Goal: Information Seeking & Learning: Learn about a topic

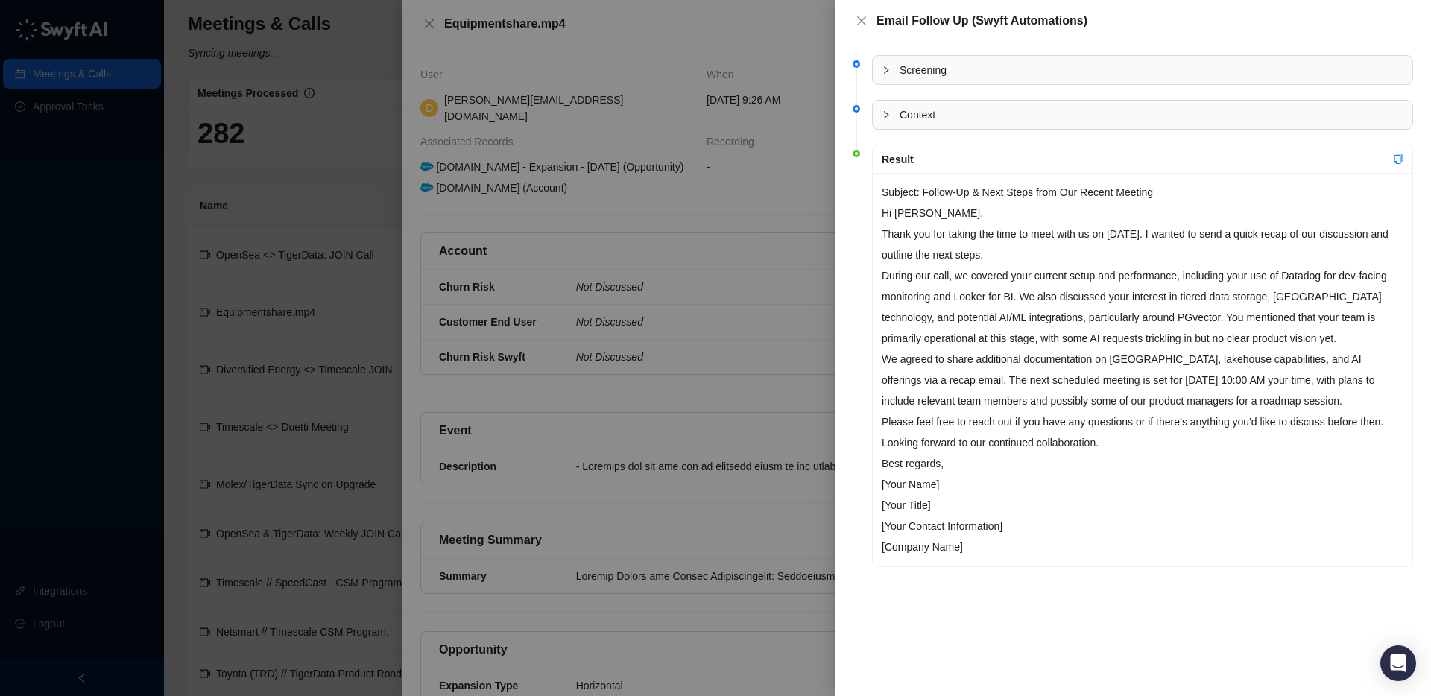
scroll to position [1470, 0]
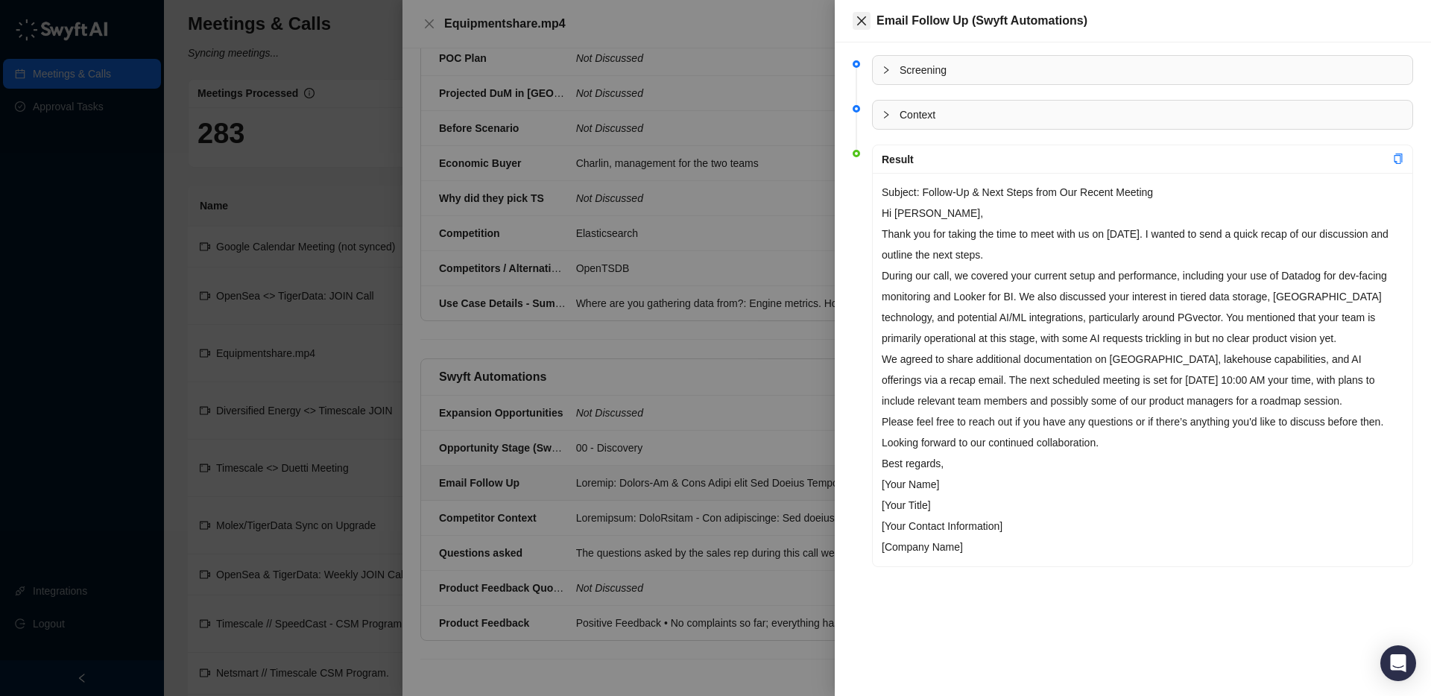
click at [860, 22] on icon "close" at bounding box center [862, 21] width 12 height 12
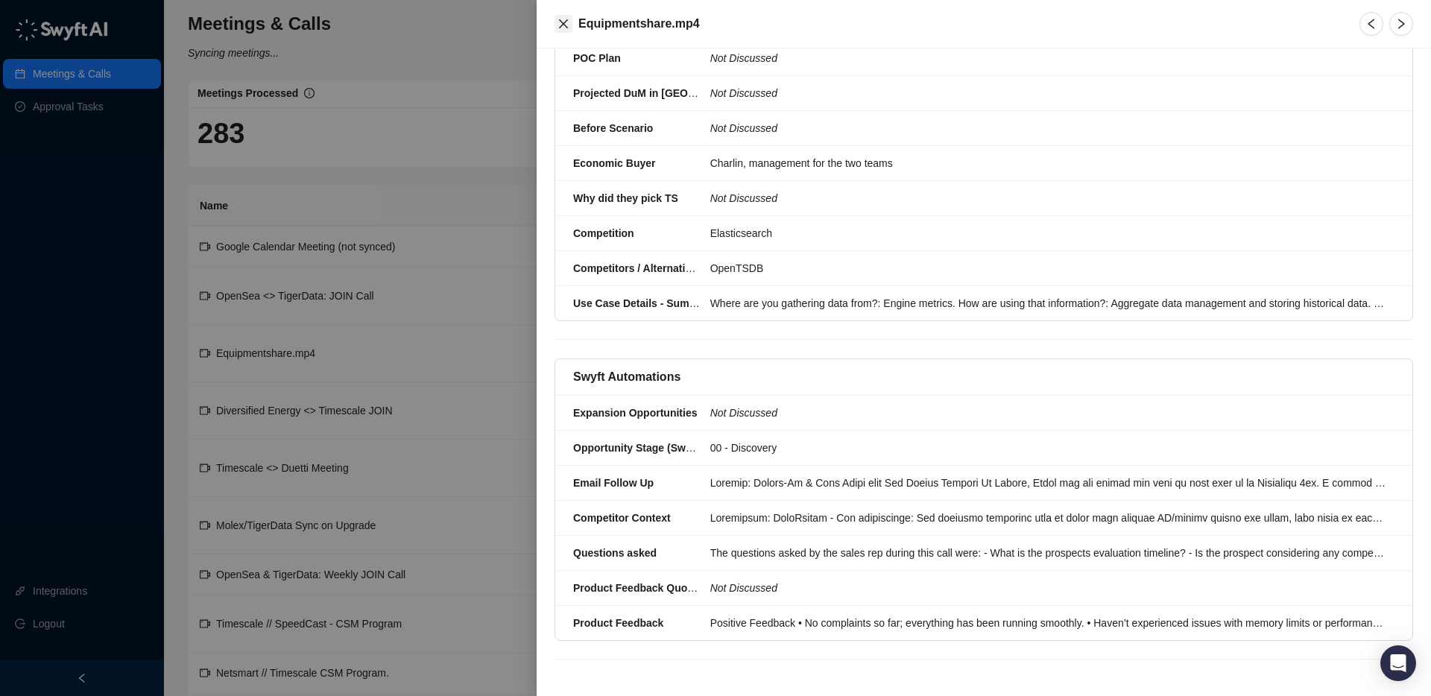
click at [565, 21] on icon "close" at bounding box center [563, 23] width 9 height 9
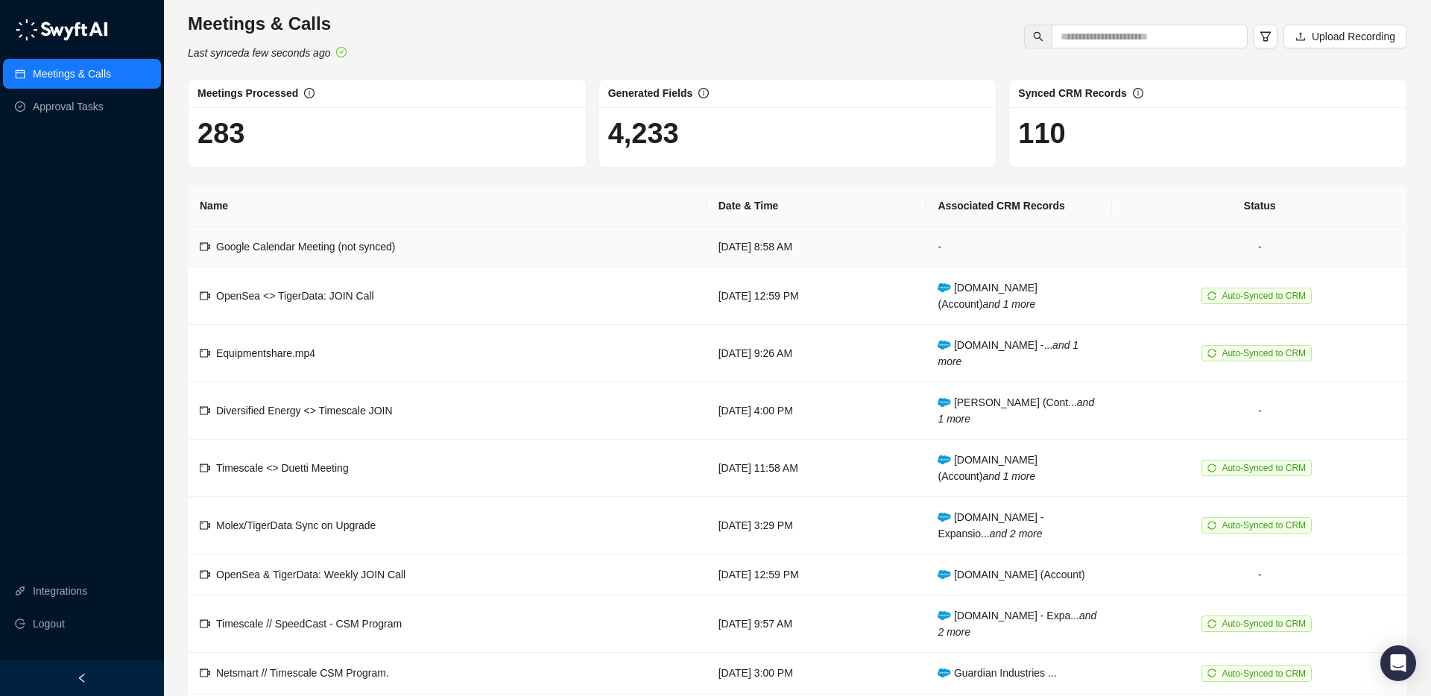
click at [476, 246] on td "Google Calendar Meeting (not synced)" at bounding box center [447, 247] width 519 height 41
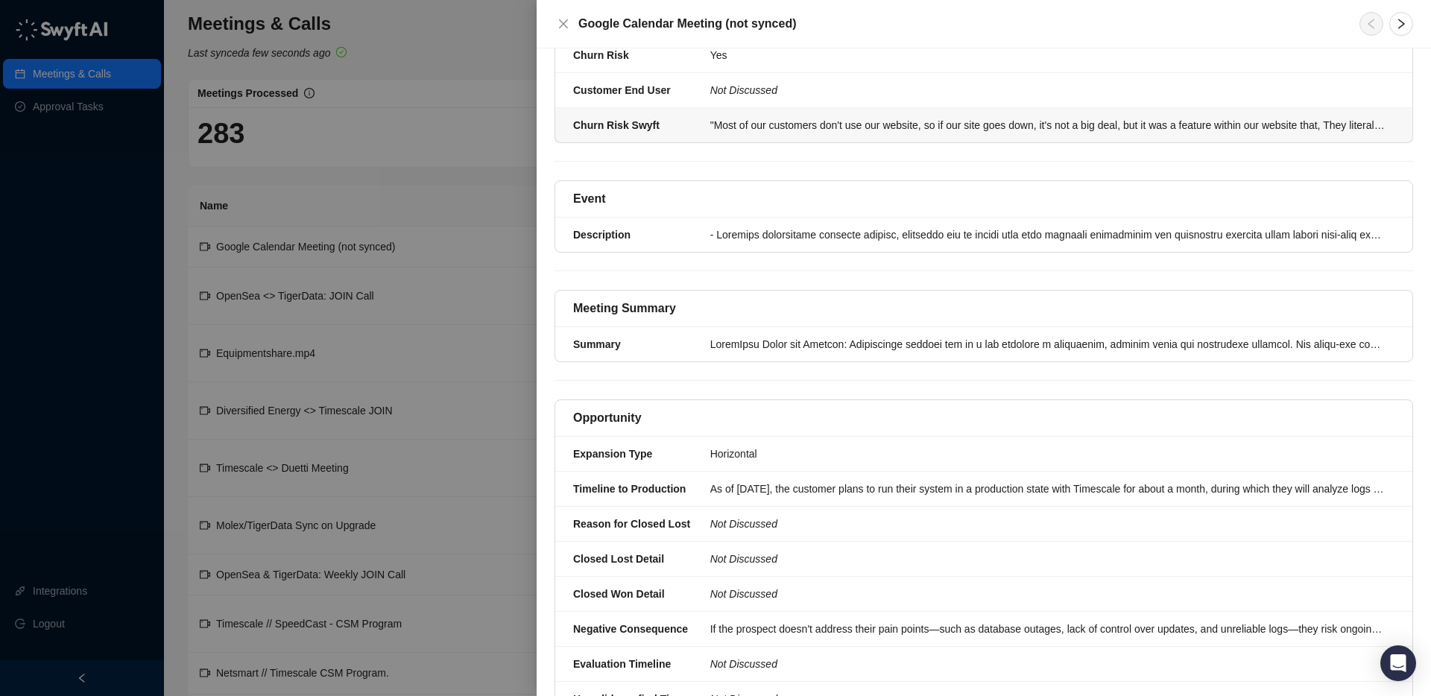
scroll to position [212, 0]
click at [734, 335] on div at bounding box center [1047, 343] width 675 height 16
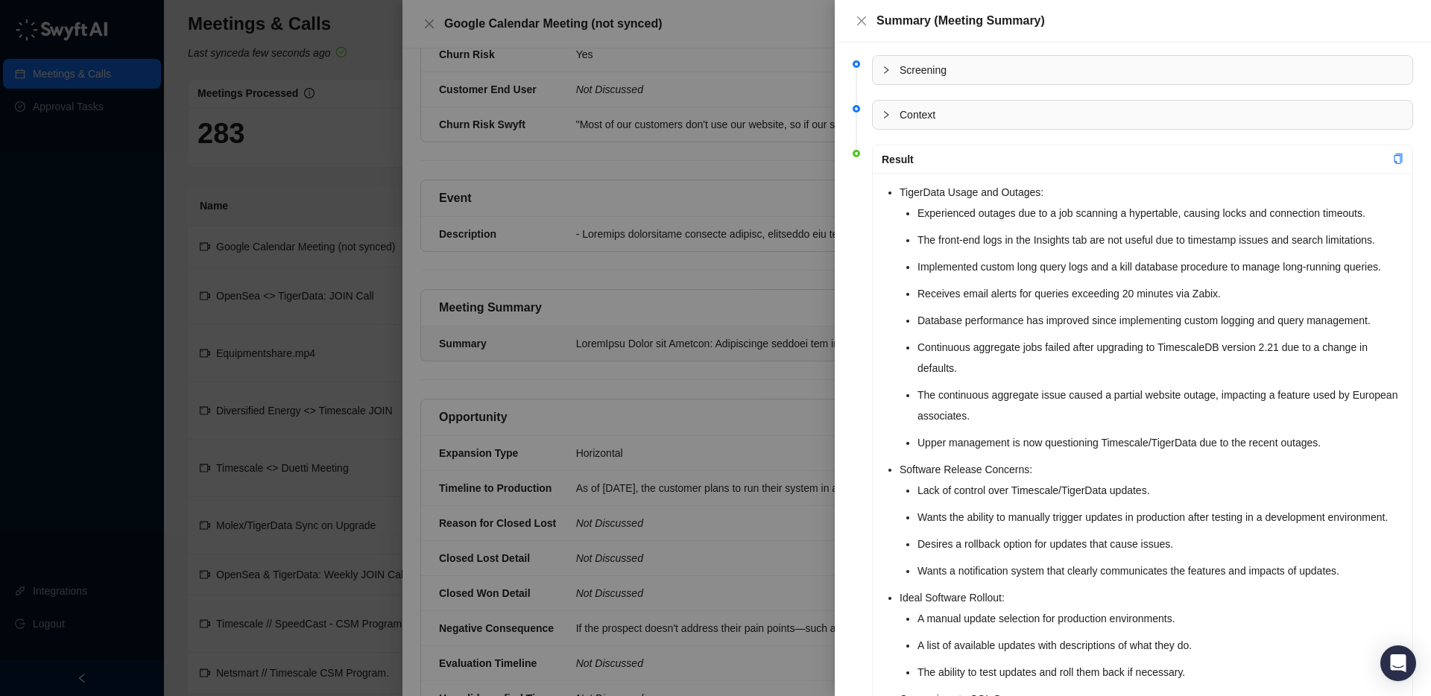
click at [885, 191] on div "TigerData Usage and Outages: Experienced outages due to a job scanning a hypert…" at bounding box center [1143, 587] width 540 height 829
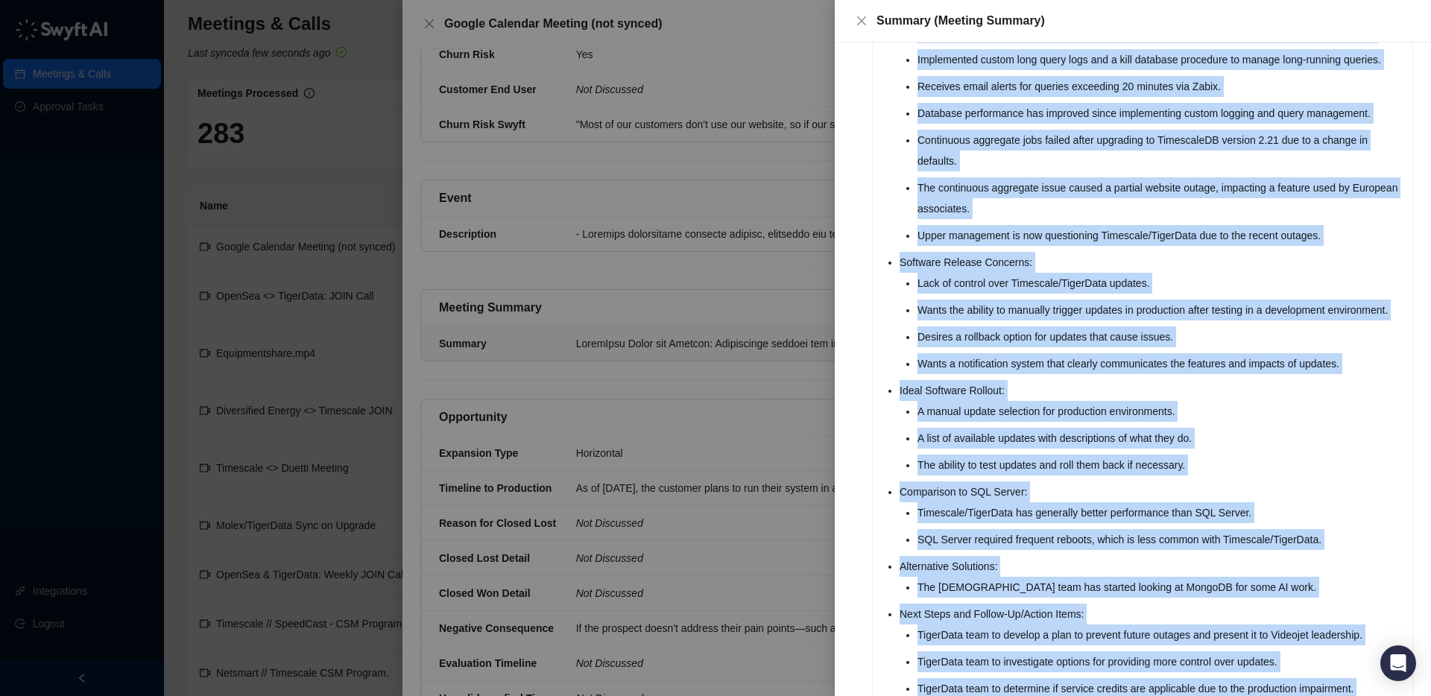
scroll to position [365, 0]
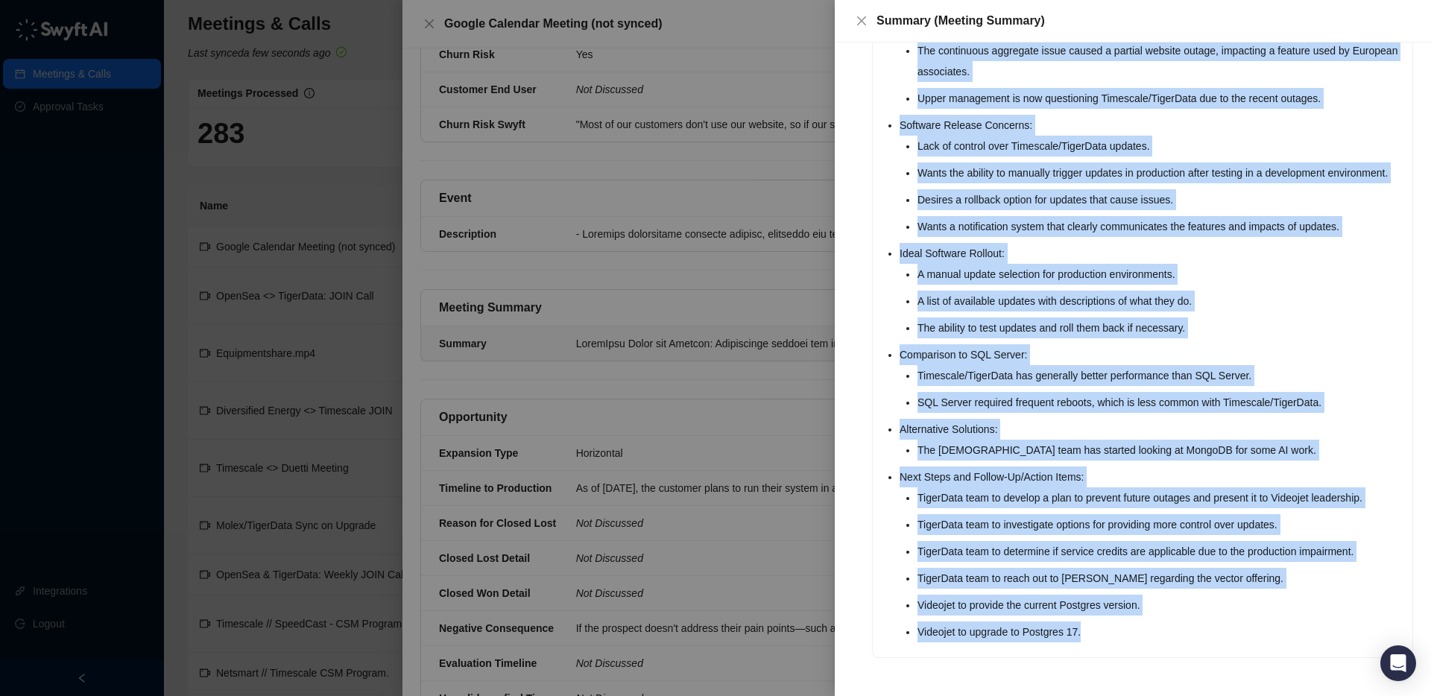
drag, startPoint x: 885, startPoint y: 192, endPoint x: 1124, endPoint y: 634, distance: 502.2
click at [1124, 634] on div "TigerData Usage and Outages: Experienced outages due to a job scanning a hypert…" at bounding box center [1143, 243] width 540 height 829
copy ul "TigerData Usage and Outages: Experienced outages due to a job scanning a hypert…"
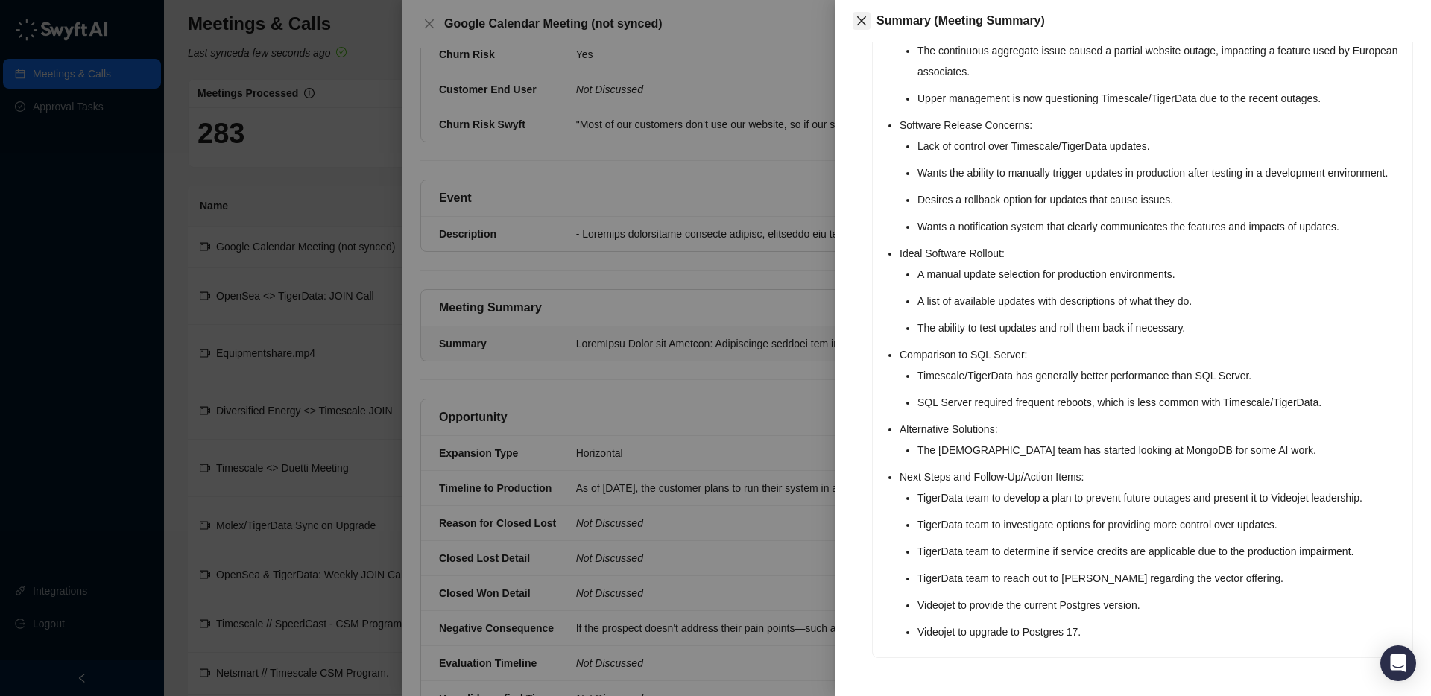
click at [862, 21] on icon "close" at bounding box center [862, 21] width 12 height 12
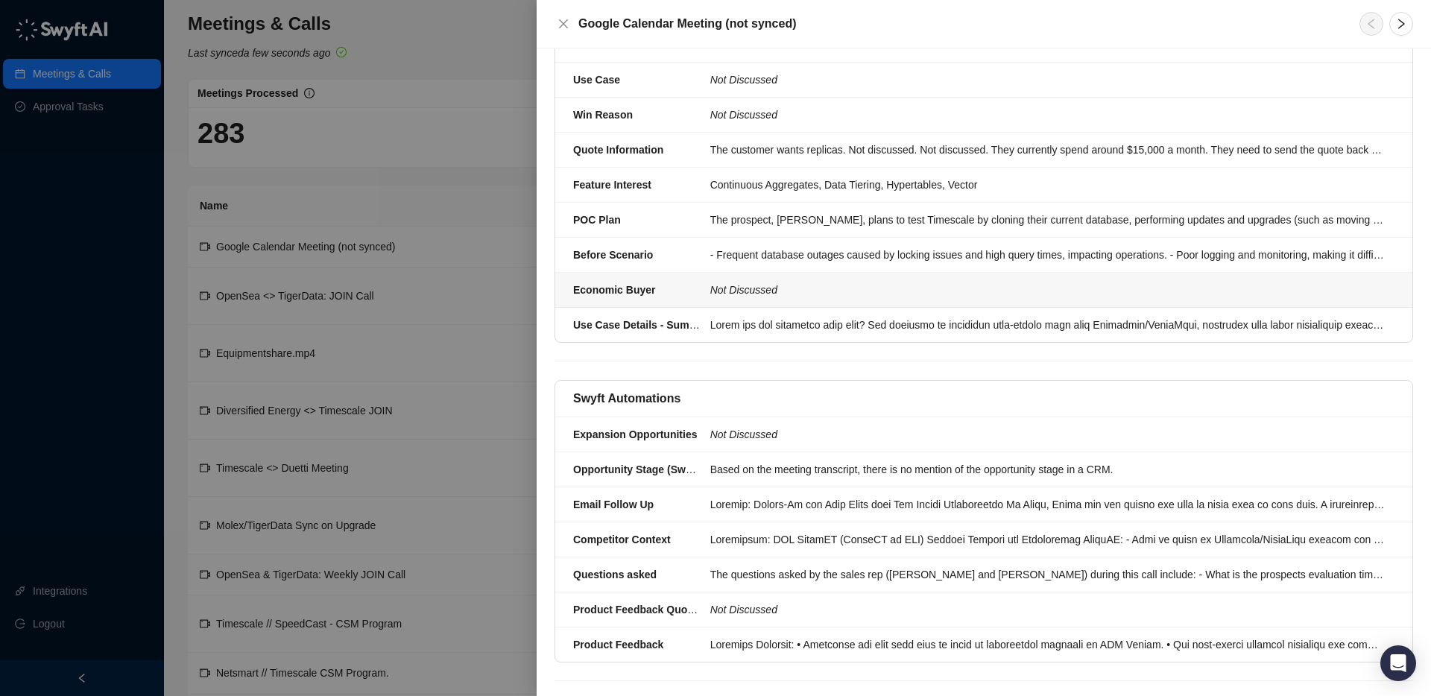
scroll to position [939, 0]
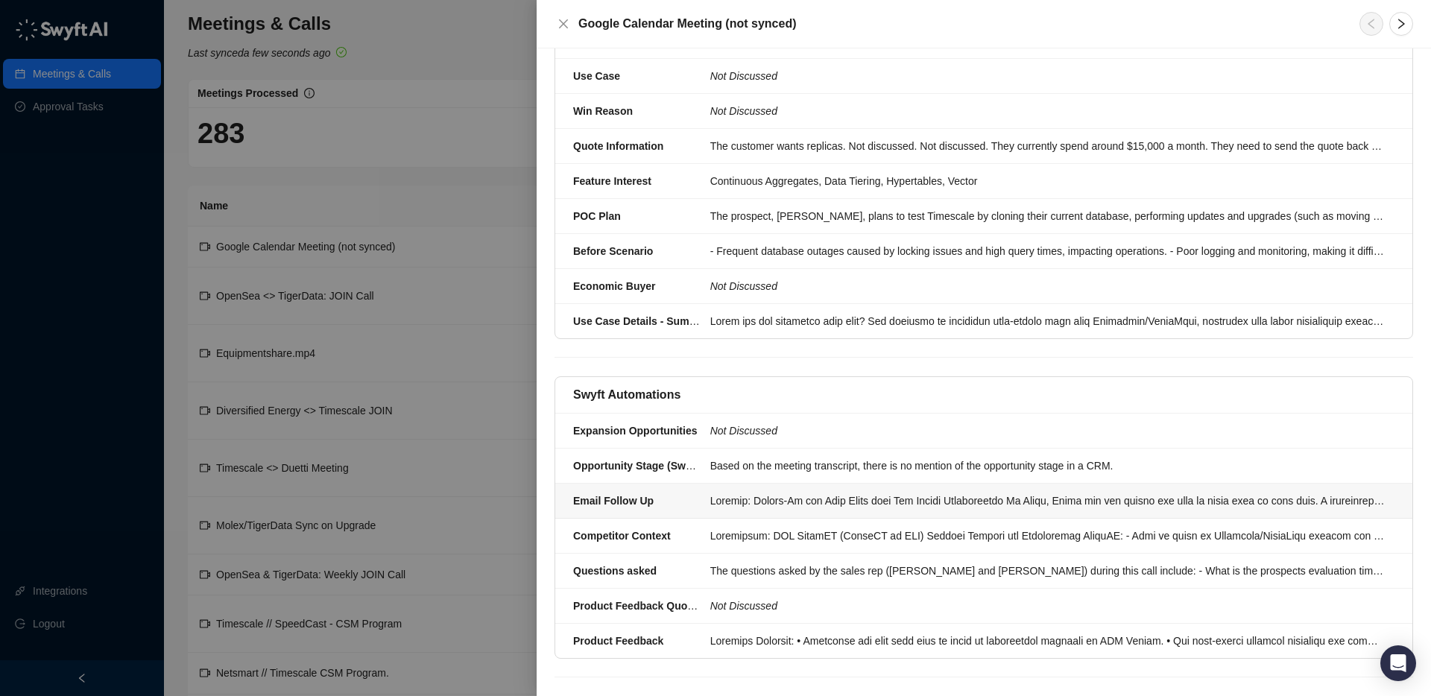
click at [737, 493] on div at bounding box center [1047, 501] width 675 height 16
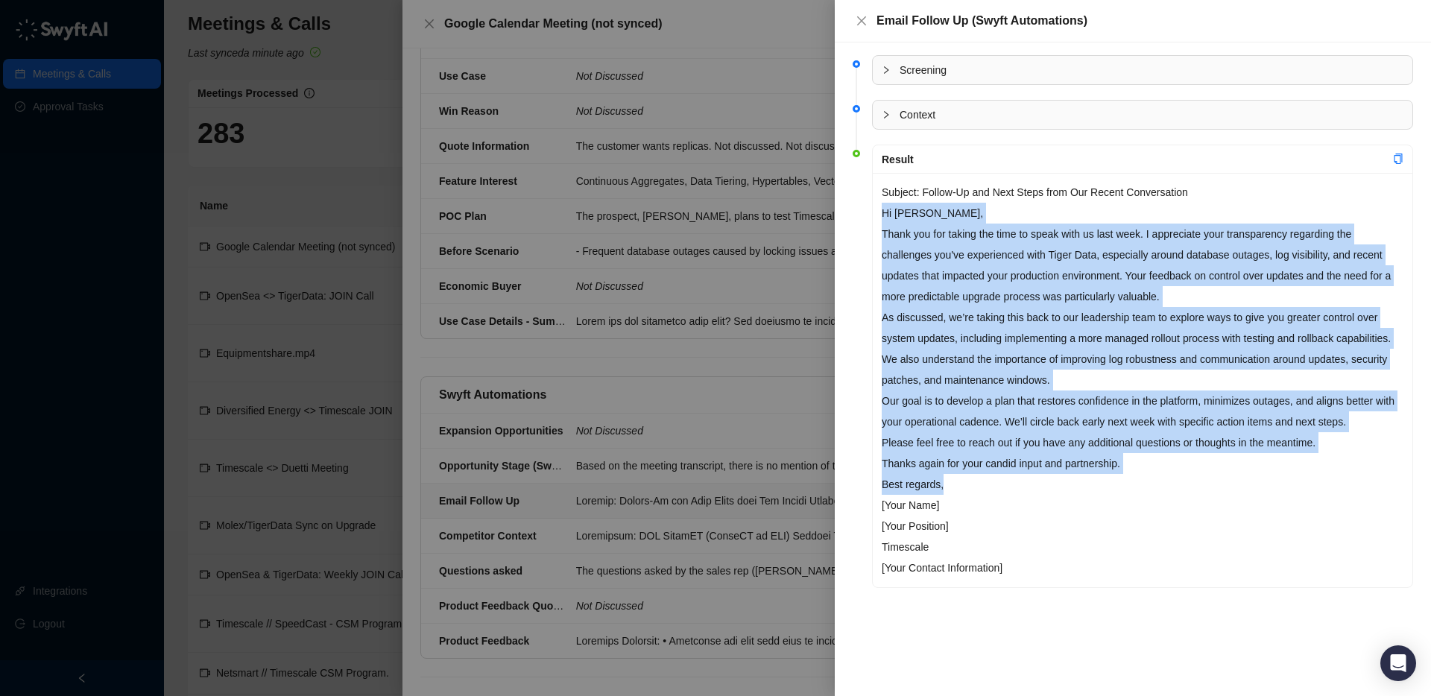
drag, startPoint x: 882, startPoint y: 214, endPoint x: 1070, endPoint y: 470, distance: 316.8
click at [1084, 481] on div "Subject: Follow-Up and Next Steps from Our Recent Conversation Hi [PERSON_NAME]…" at bounding box center [1143, 380] width 540 height 414
copy div "Lo Ipsum, Dolor sit ame consec adi elit se doeiu temp in utla etdo. M aliquaeni…"
